Goal: Task Accomplishment & Management: Manage account settings

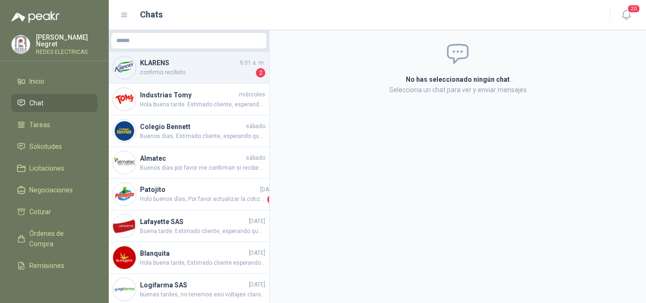
click at [231, 66] on h4 "KLARENS" at bounding box center [189, 63] width 98 height 10
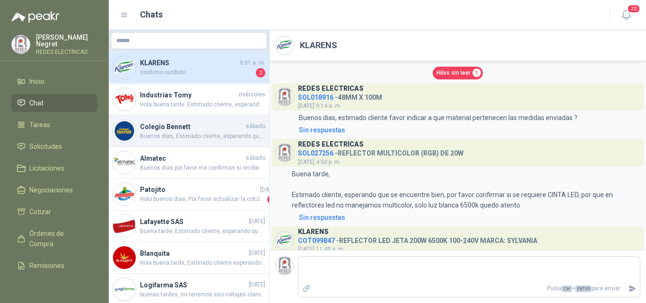
scroll to position [817, 0]
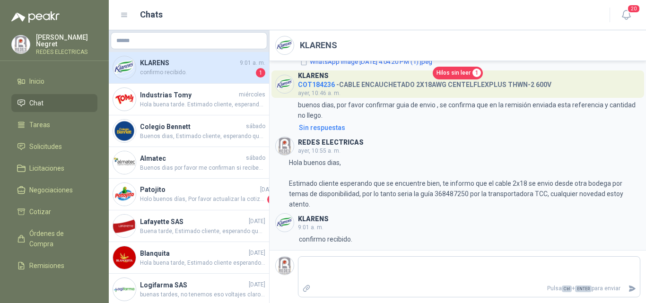
click at [442, 69] on span "Hilos sin leer" at bounding box center [453, 73] width 34 height 9
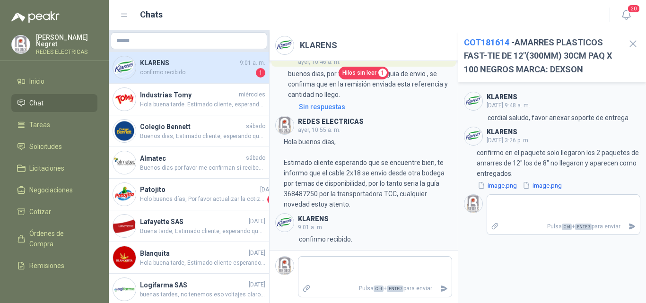
scroll to position [1087, 0]
click at [631, 44] on icon "button" at bounding box center [633, 44] width 12 height 12
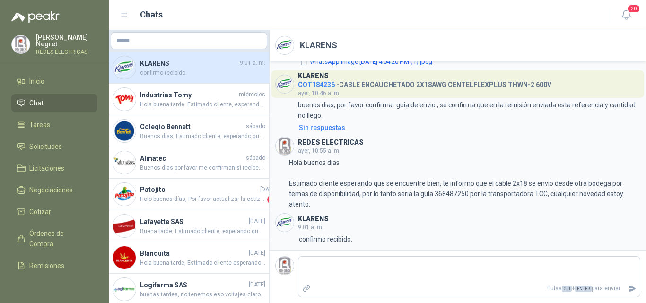
scroll to position [800, 0]
click at [325, 257] on div "Pulsa Ctrl + ENTER para enviar" at bounding box center [469, 276] width 342 height 41
click at [324, 261] on textarea at bounding box center [468, 270] width 341 height 22
drag, startPoint x: 309, startPoint y: 239, endPoint x: 340, endPoint y: 222, distance: 34.9
click at [340, 227] on div "KLARENS 9:01 a. m. 9:01 confirmo recibido." at bounding box center [457, 228] width 365 height 31
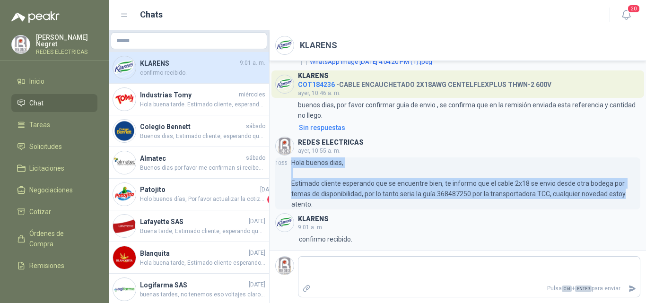
drag, startPoint x: 291, startPoint y: 162, endPoint x: 622, endPoint y: 191, distance: 331.9
click at [622, 191] on p "Hola buenos dias, Estimado cliente esperando que se encuentre bien, te informo …" at bounding box center [465, 183] width 349 height 52
click at [52, 261] on span "Remisiones" at bounding box center [46, 266] width 35 height 10
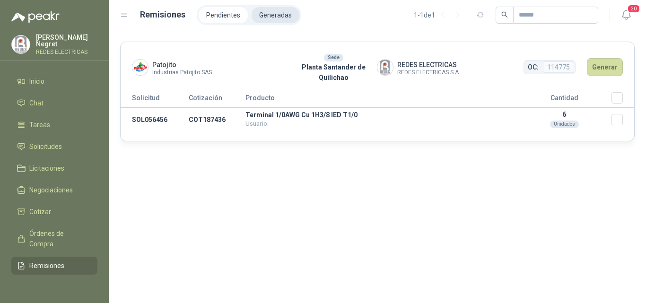
click at [273, 13] on li "Generadas" at bounding box center [276, 15] width 48 height 16
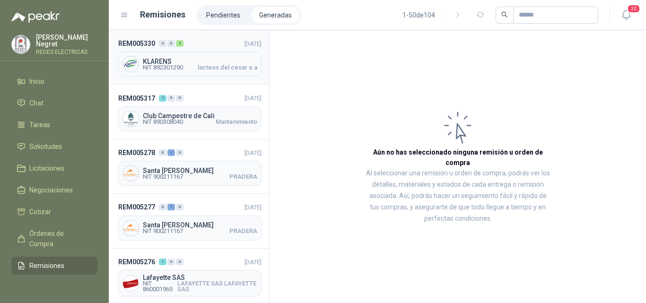
click at [207, 66] on span "lacteos del cesar s.a" at bounding box center [228, 68] width 60 height 6
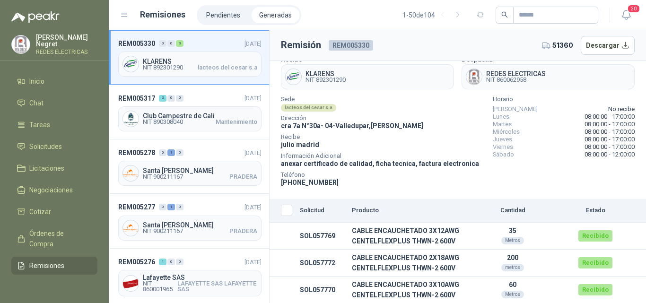
scroll to position [50, 0]
click at [217, 108] on div "Club Campestre de Cali NIT 890308040 Mantenimiento" at bounding box center [189, 118] width 143 height 25
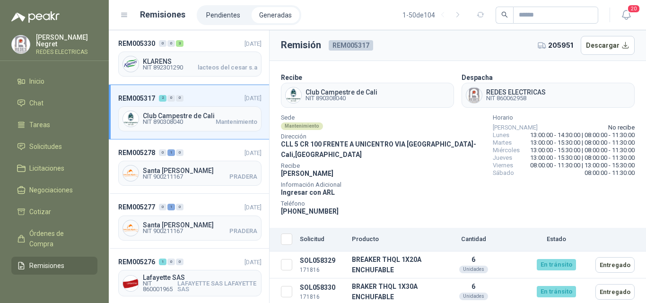
scroll to position [2, 0]
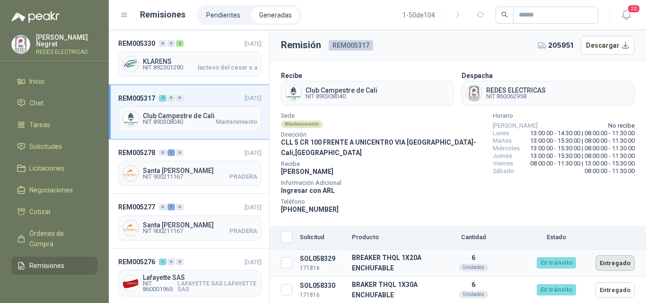
click at [613, 261] on button "Entregado" at bounding box center [614, 263] width 39 height 16
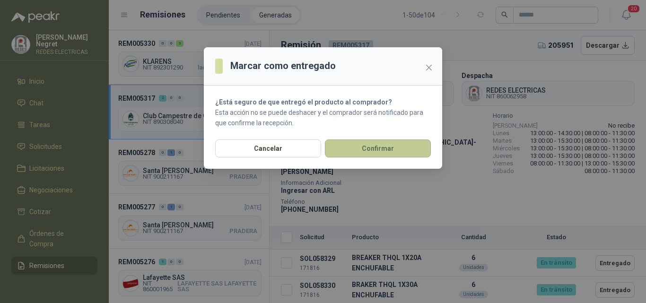
click at [388, 148] on button "Confirmar" at bounding box center [378, 149] width 106 height 18
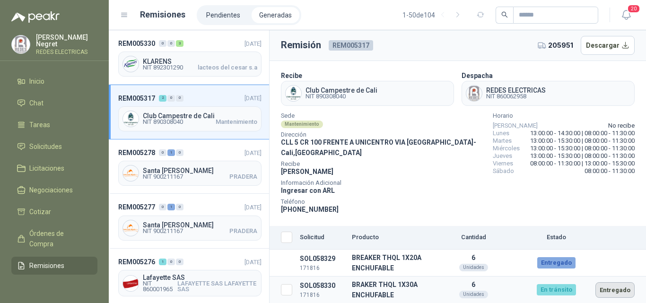
click at [617, 294] on button "Entregado" at bounding box center [614, 290] width 39 height 16
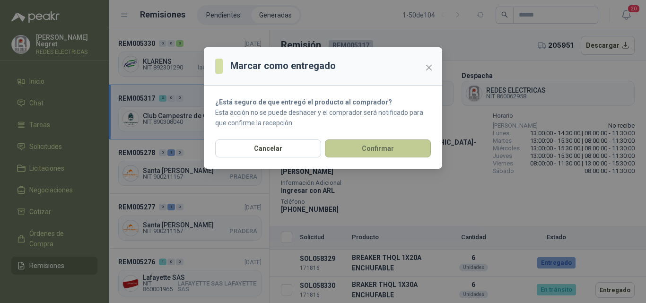
click at [401, 154] on button "Confirmar" at bounding box center [378, 149] width 106 height 18
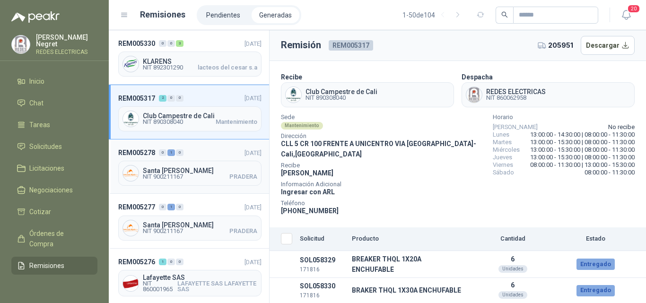
click at [205, 165] on div "Santa [PERSON_NAME] NIT 900211167 PRADERA" at bounding box center [189, 173] width 143 height 25
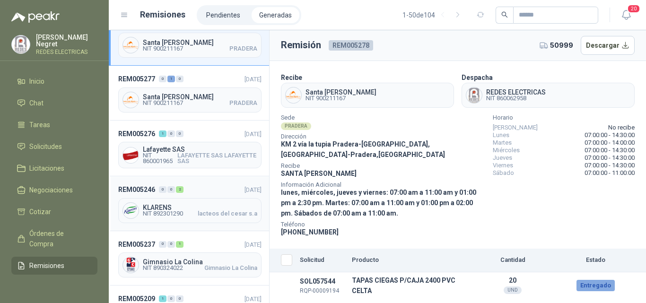
scroll to position [142, 0]
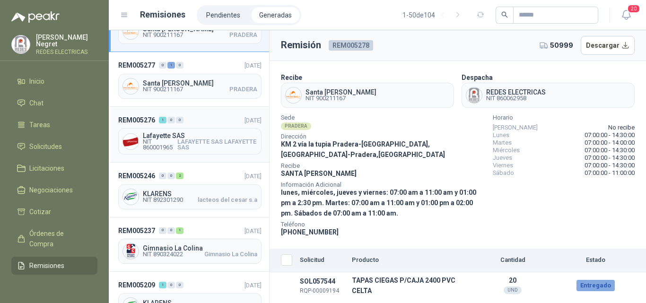
click at [206, 145] on span "LAFAYETTE SAS LAFAYETTE SAS" at bounding box center [217, 144] width 80 height 11
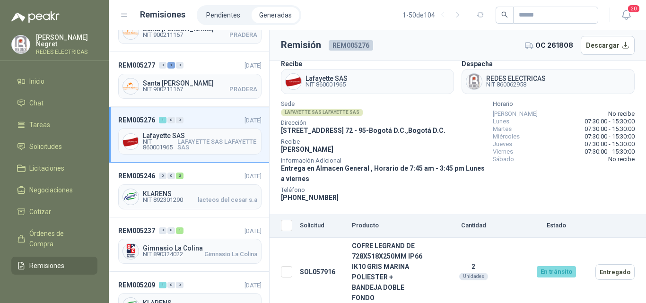
scroll to position [17, 0]
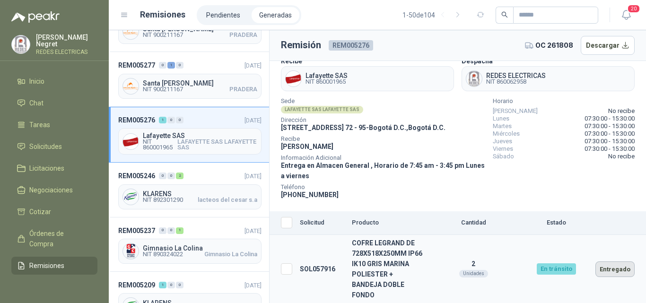
click at [602, 273] on button "Entregado" at bounding box center [614, 270] width 39 height 16
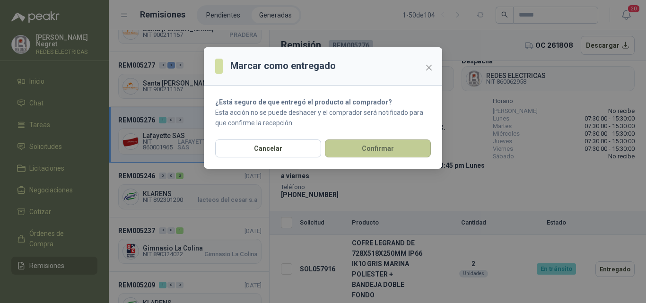
click at [395, 154] on button "Confirmar" at bounding box center [378, 149] width 106 height 18
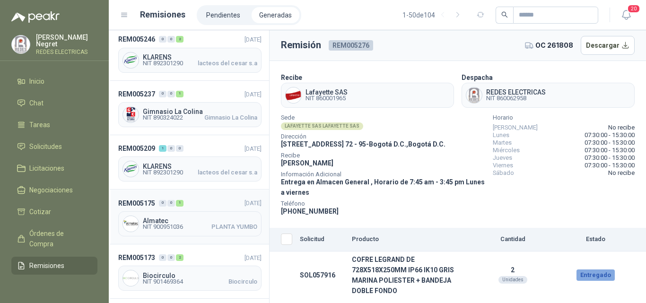
scroll to position [284, 0]
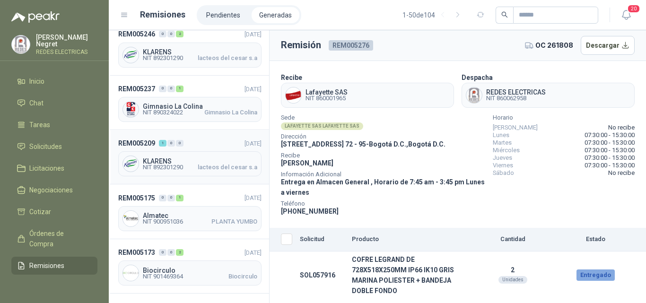
click at [200, 149] on div "REM005209 1 0 0 [DATE] KLARENS NIT 892301290 lacteos del cesar s.a" at bounding box center [189, 157] width 160 height 54
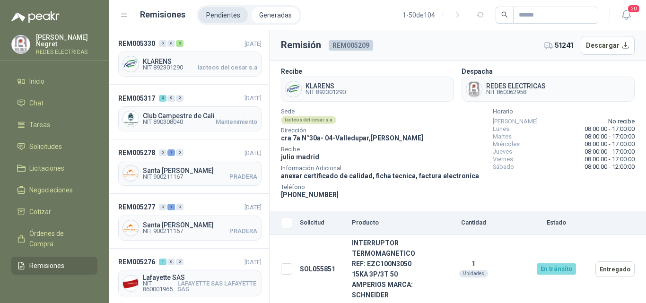
click at [212, 22] on li "Pendientes" at bounding box center [223, 15] width 49 height 16
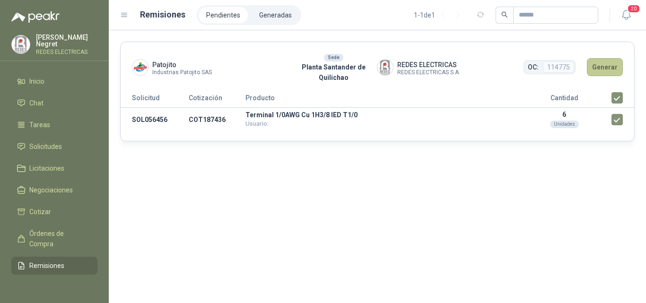
click at [603, 67] on button "Generar" at bounding box center [605, 67] width 36 height 18
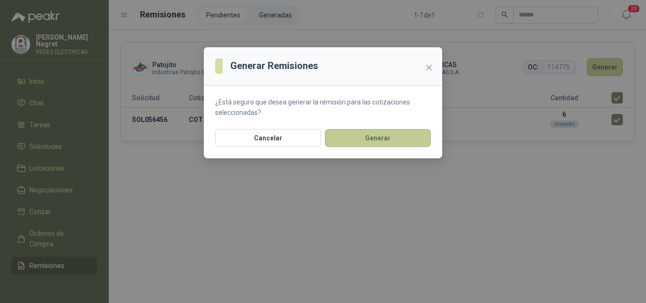
click at [401, 139] on button "Generar" at bounding box center [378, 138] width 106 height 18
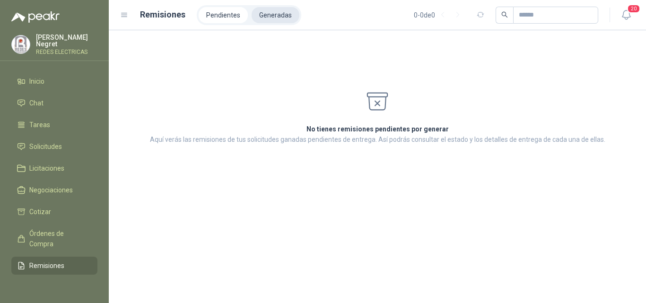
click at [275, 14] on li "Generadas" at bounding box center [276, 15] width 48 height 16
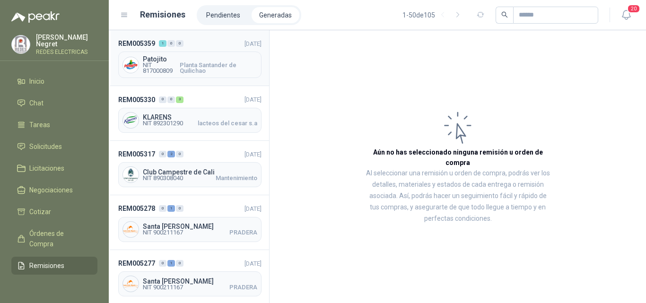
click at [206, 70] on span "Planta Santander de Quilichao" at bounding box center [219, 67] width 78 height 11
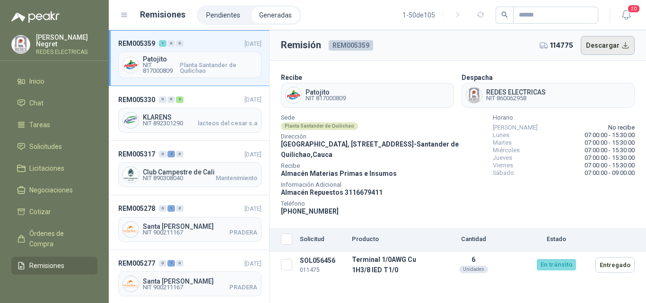
click at [607, 46] on button "Descargar" at bounding box center [608, 45] width 54 height 19
click at [47, 264] on span "Remisiones" at bounding box center [46, 266] width 35 height 10
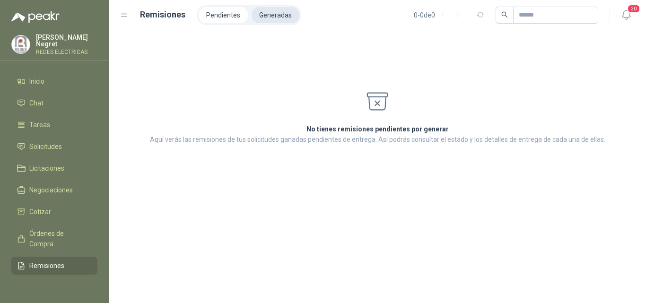
click at [266, 17] on li "Generadas" at bounding box center [276, 15] width 48 height 16
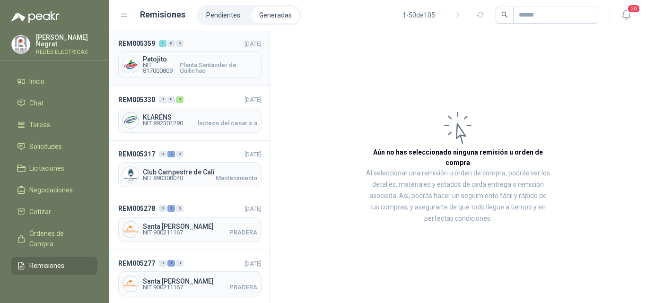
click at [225, 63] on span "Planta Santander de Quilichao" at bounding box center [219, 67] width 78 height 11
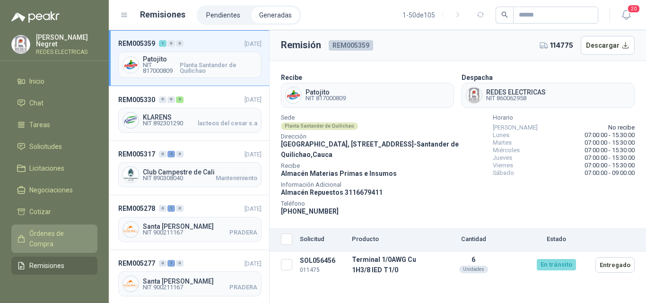
click at [52, 225] on link "Órdenes de Compra" at bounding box center [54, 239] width 86 height 28
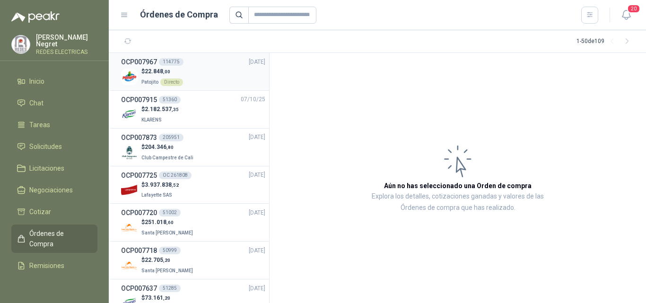
click at [214, 76] on div "$ 22.848 ,00 Patojito Directo" at bounding box center [193, 76] width 144 height 19
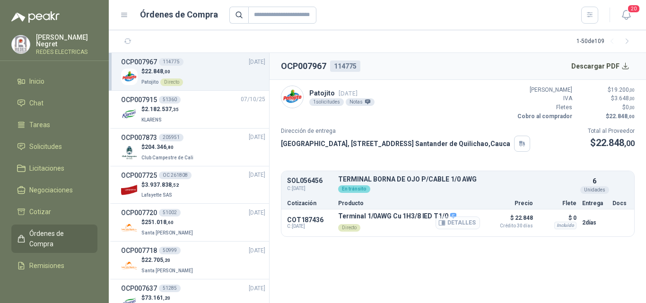
click at [470, 222] on button "Detalles" at bounding box center [458, 223] width 44 height 13
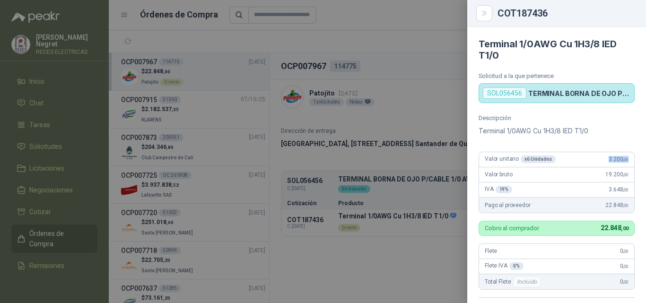
drag, startPoint x: 600, startPoint y: 159, endPoint x: 635, endPoint y: 185, distance: 43.9
click at [627, 160] on div "Descripción Terminal 1/0AWG Cu 1H3/8 IED T1/0 Valor unitario x 6 Unidades 3.200…" at bounding box center [556, 239] width 179 height 251
copy span "3.200 ,00"
drag, startPoint x: 485, startPoint y: 14, endPoint x: 494, endPoint y: 37, distance: 24.9
click at [485, 14] on icon "Close" at bounding box center [484, 13] width 8 height 8
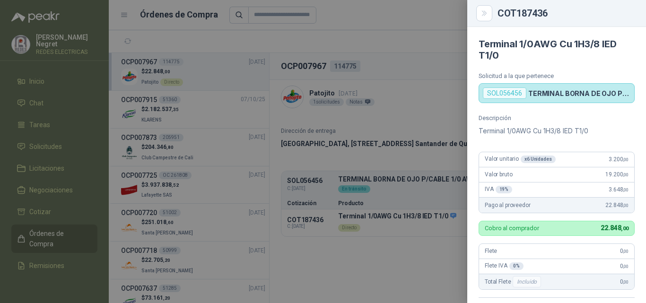
scroll to position [219, 0]
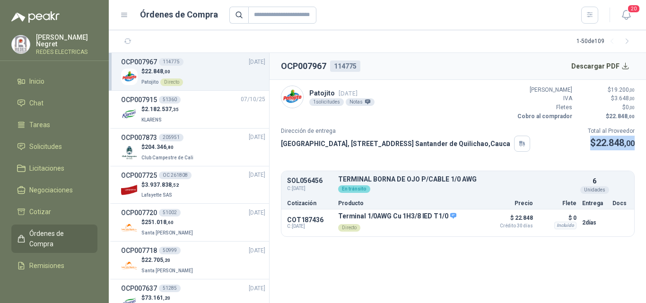
drag, startPoint x: 587, startPoint y: 143, endPoint x: 641, endPoint y: 143, distance: 53.4
click at [641, 143] on article "Patojito [DATE] 1 solicitudes Notas Valor Bruto $ 19.200 ,00 IVA $ 3.648 ,00 Fl…" at bounding box center [458, 161] width 376 height 163
click at [452, 221] on button "Detalles" at bounding box center [458, 223] width 44 height 13
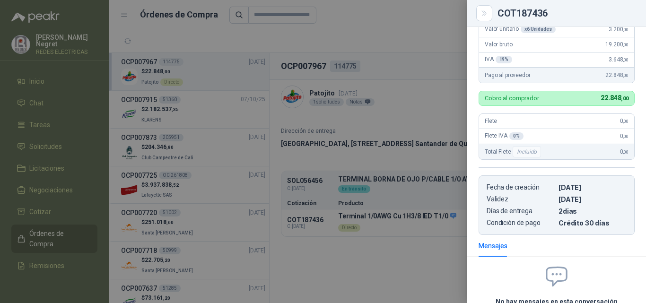
scroll to position [0, 0]
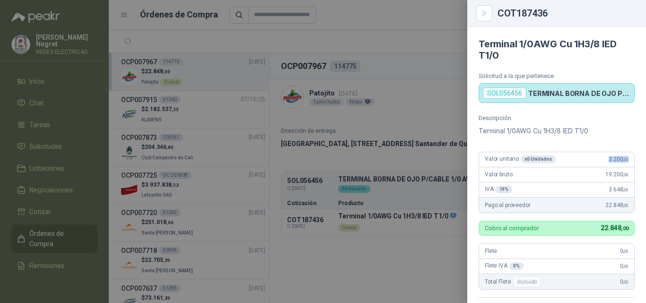
drag, startPoint x: 601, startPoint y: 160, endPoint x: 637, endPoint y: 160, distance: 35.9
click at [637, 160] on div "Descripción Terminal 1/0AWG Cu 1H3/8 IED T1/0 Valor unitario x 6 Unidades 3.200…" at bounding box center [556, 239] width 179 height 251
click at [482, 13] on icon "Close" at bounding box center [484, 13] width 8 height 8
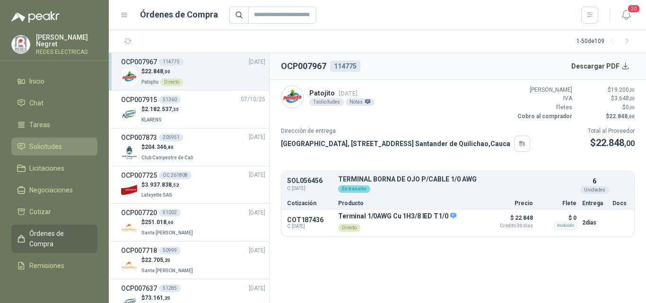
click at [42, 145] on span "Solicitudes" at bounding box center [45, 146] width 33 height 10
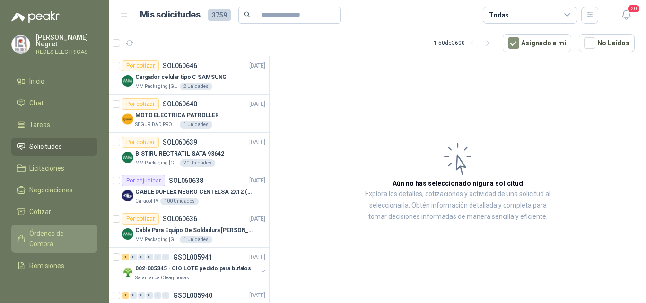
click at [44, 244] on span "Órdenes de Compra" at bounding box center [58, 238] width 59 height 21
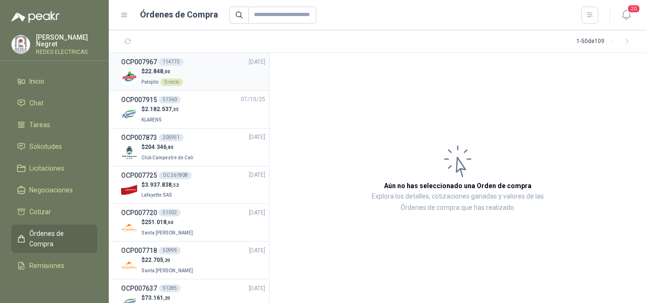
click at [201, 80] on div "$ 22.848 ,00 Patojito Directo" at bounding box center [193, 76] width 144 height 19
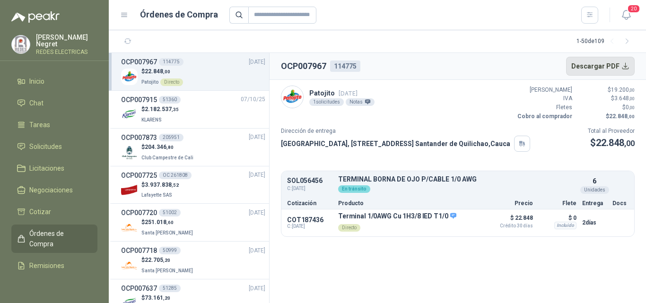
click at [609, 67] on button "Descargar PDF" at bounding box center [600, 66] width 69 height 19
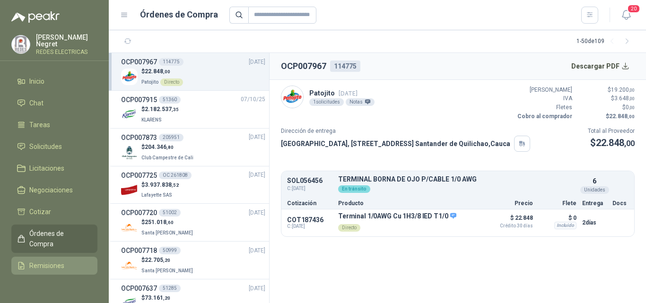
click at [55, 262] on span "Remisiones" at bounding box center [46, 266] width 35 height 10
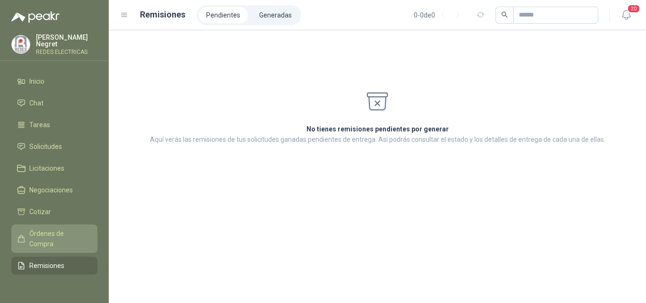
click at [57, 241] on span "Órdenes de Compra" at bounding box center [58, 238] width 59 height 21
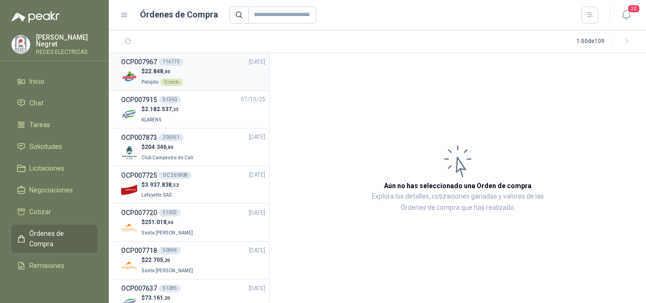
click at [198, 73] on div "$ 22.848 ,00 Patojito Directo" at bounding box center [193, 76] width 144 height 19
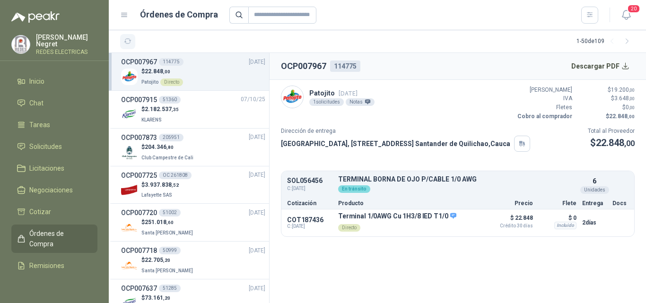
click at [134, 41] on button "button" at bounding box center [127, 41] width 15 height 15
click at [49, 170] on span "Licitaciones" at bounding box center [46, 168] width 35 height 10
click at [49, 146] on span "Solicitudes" at bounding box center [45, 146] width 33 height 10
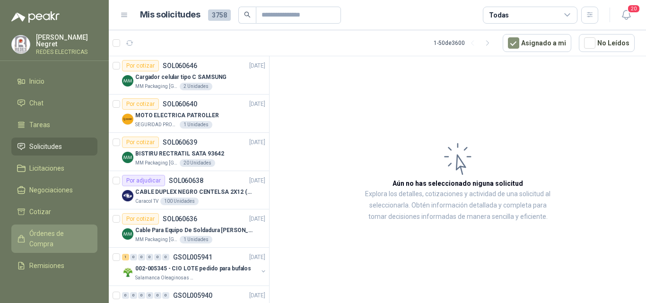
click at [53, 245] on span "Órdenes de Compra" at bounding box center [58, 238] width 59 height 21
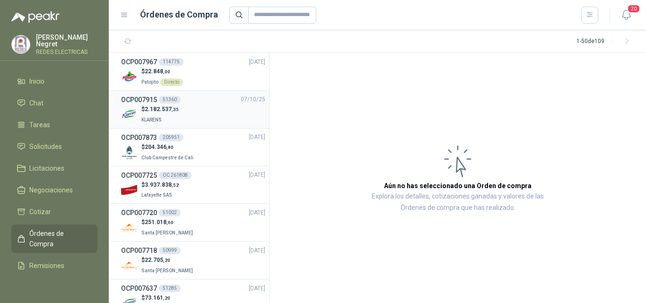
click at [198, 119] on div "$ 2.182.537 ,35 KLARENS" at bounding box center [193, 114] width 144 height 19
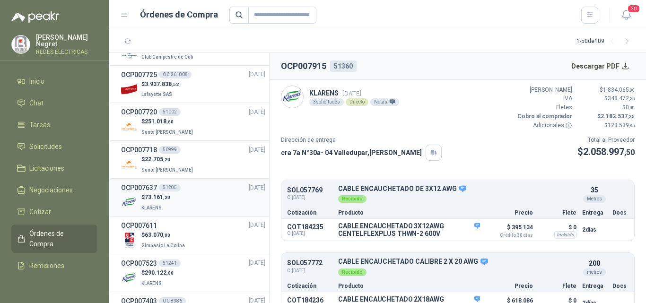
scroll to position [142, 0]
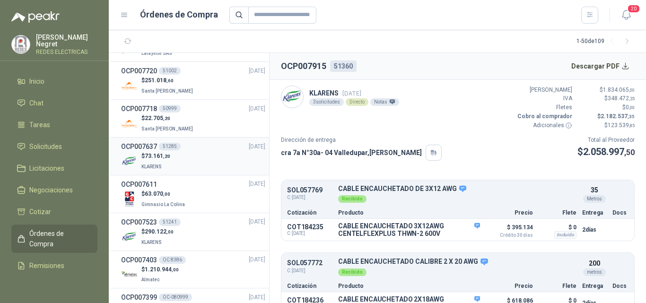
click at [193, 157] on div "$ 73.161 ,20 KLARENS" at bounding box center [193, 161] width 144 height 19
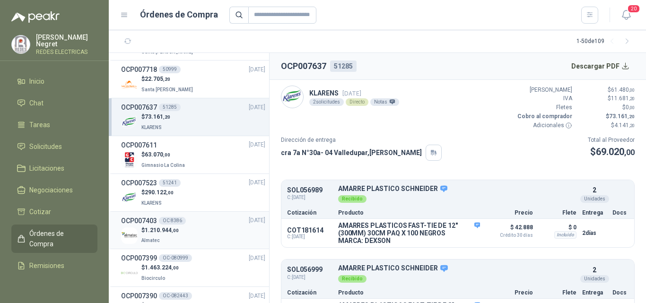
scroll to position [189, 0]
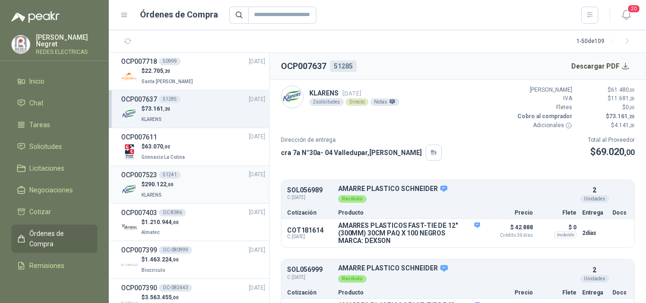
click at [190, 191] on div "$ 290.122 ,00 KLARENS" at bounding box center [193, 189] width 144 height 19
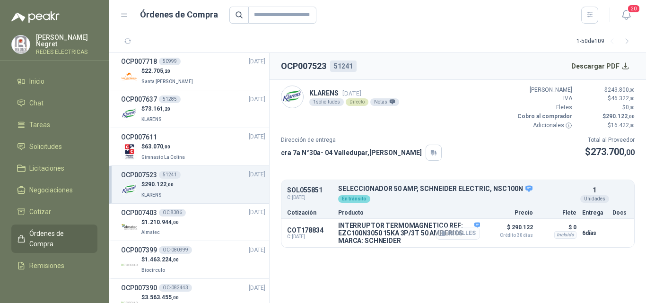
click at [452, 233] on button "Detalles" at bounding box center [458, 233] width 44 height 13
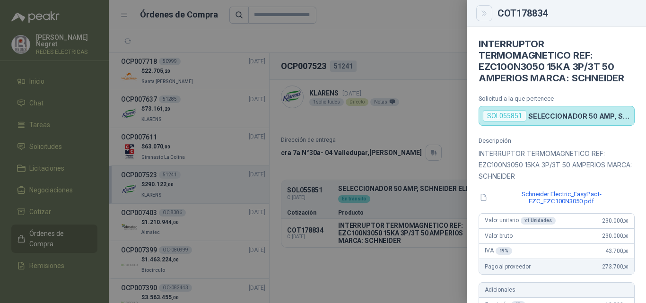
click at [482, 12] on icon "Close" at bounding box center [484, 13] width 8 height 8
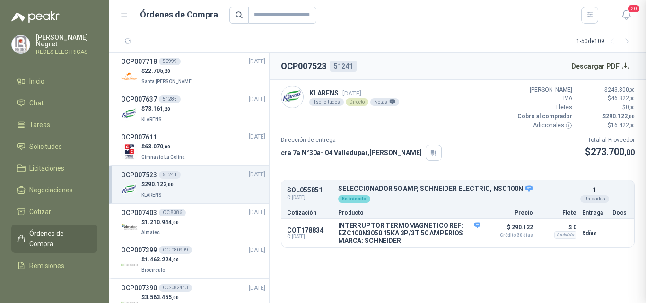
scroll to position [381, 0]
click at [469, 232] on button "Detalles" at bounding box center [458, 233] width 44 height 13
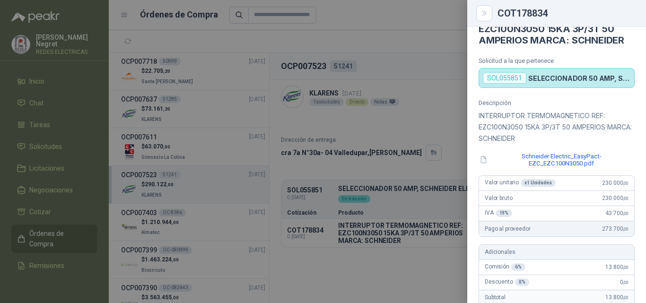
scroll to position [0, 0]
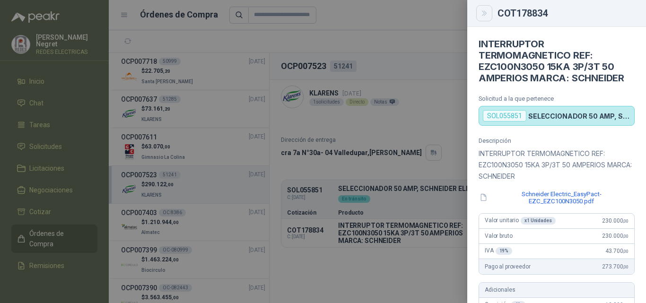
click at [489, 12] on button "Close" at bounding box center [484, 13] width 16 height 16
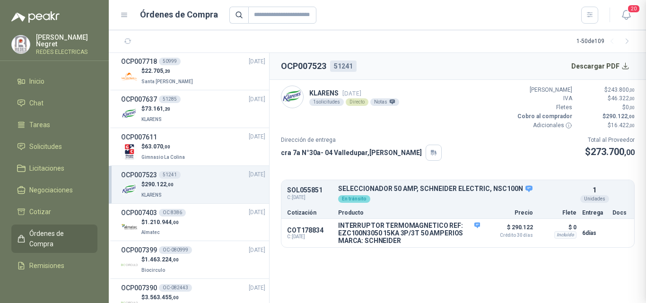
scroll to position [381, 0]
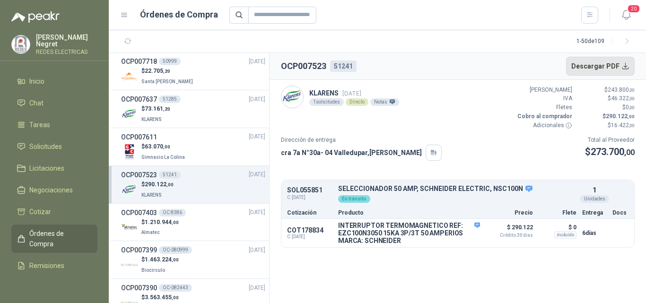
click at [604, 65] on button "Descargar PDF" at bounding box center [600, 66] width 69 height 19
click at [193, 150] on div "$ 63.070 ,00 Gimnasio La Colina" at bounding box center [193, 151] width 144 height 19
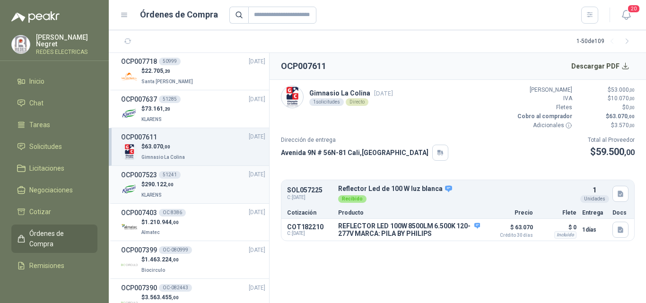
click at [189, 188] on div "$ 290.122 ,00 KLARENS" at bounding box center [193, 189] width 144 height 19
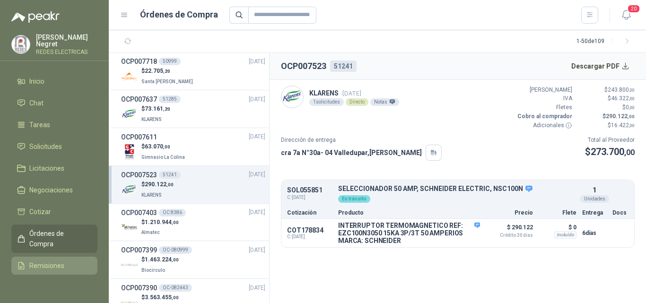
click at [57, 268] on span "Remisiones" at bounding box center [46, 266] width 35 height 10
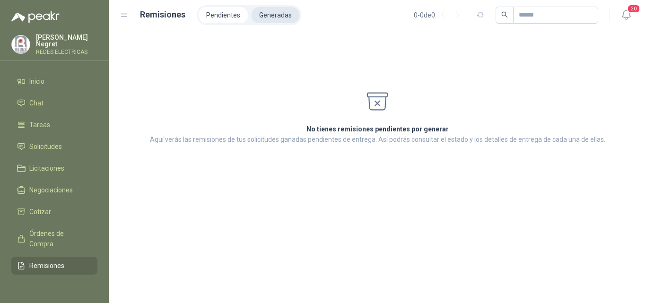
click at [269, 17] on li "Generadas" at bounding box center [276, 15] width 48 height 16
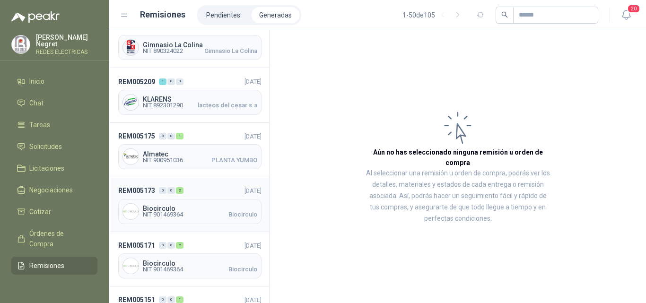
scroll to position [426, 0]
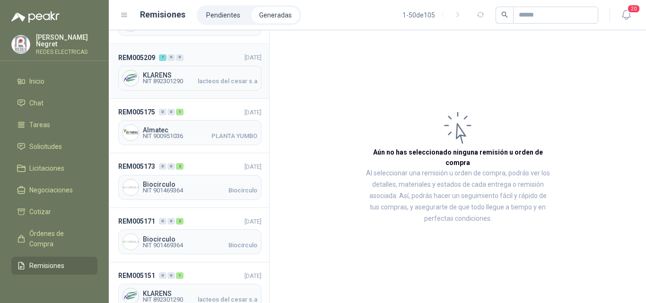
click at [209, 73] on span "KLARENS" at bounding box center [200, 75] width 114 height 7
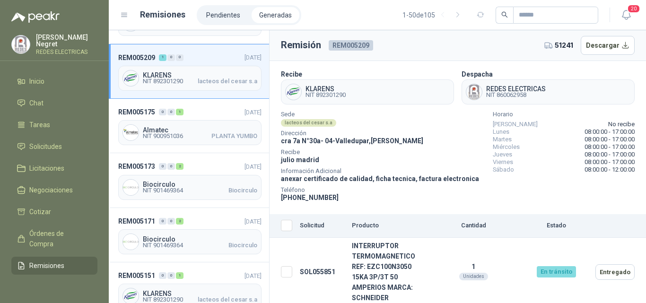
scroll to position [6, 0]
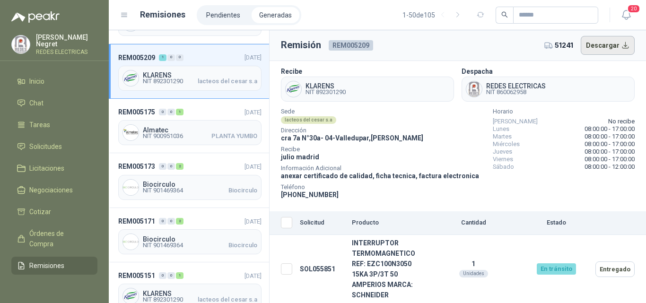
click at [591, 46] on button "Descargar" at bounding box center [608, 45] width 54 height 19
drag, startPoint x: 367, startPoint y: 266, endPoint x: 410, endPoint y: 266, distance: 43.5
click at [410, 266] on td "INTERRUPTOR TERMOMAGNETICO REF: EZC100N3050 15KA 3P/3T 50 AMPERIOS MARCA: SCHNE…" at bounding box center [387, 269] width 78 height 69
copy td "EZC100N3050"
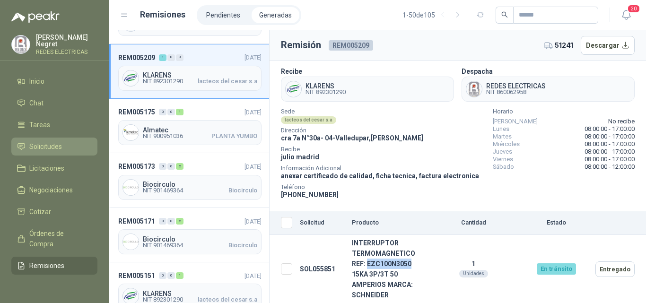
click at [54, 142] on span "Solicitudes" at bounding box center [45, 146] width 33 height 10
